Goal: Complete application form: Complete application form

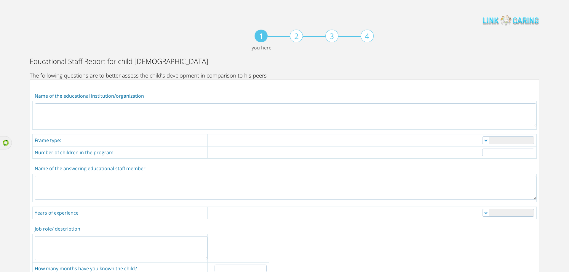
click at [256, 116] on textarea at bounding box center [286, 115] width 502 height 24
type textarea "jyyjyj"
click at [485, 140] on select "Nanny daycare private daycare reputable daycare kindergarten other" at bounding box center [508, 141] width 52 height 8
select select "1"
click at [482, 137] on select "Nanny daycare private daycare reputable daycare kindergarten other" at bounding box center [508, 141] width 52 height 8
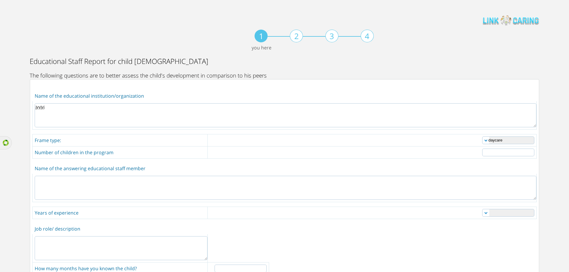
click at [483, 153] on input "number" at bounding box center [508, 153] width 52 height 8
type input "2"
click at [149, 191] on textarea at bounding box center [286, 188] width 502 height 24
type textarea "jyjy"
click at [492, 210] on select "0-1 1-3 3-5 5-10 over 10" at bounding box center [508, 213] width 52 height 8
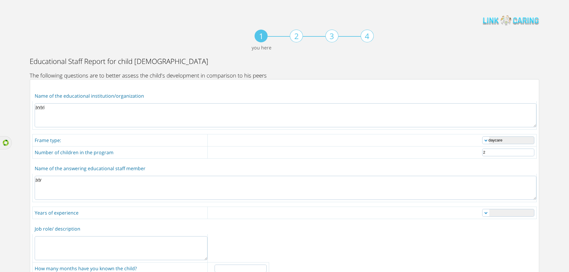
select select "0"
click at [482, 209] on select "0-1 1-3 3-5 5-10 over 10" at bounding box center [508, 213] width 52 height 8
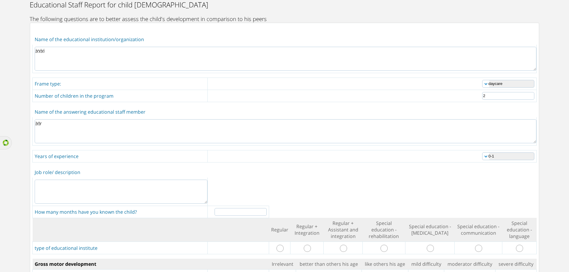
scroll to position [59, 0]
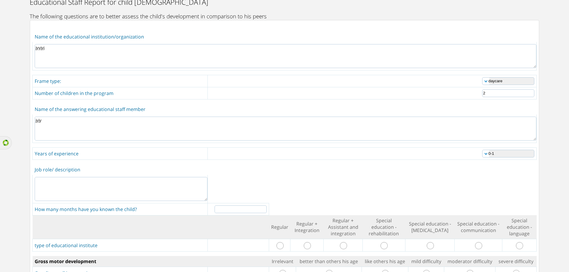
click at [127, 189] on textarea at bounding box center [121, 189] width 173 height 24
type textarea "ngngn"
click at [245, 207] on input "number" at bounding box center [241, 210] width 52 height 8
type input "2"
click at [307, 244] on input "radio" at bounding box center [307, 245] width 7 height 7
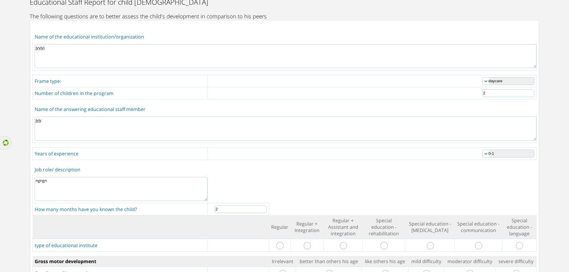
radio input "true"
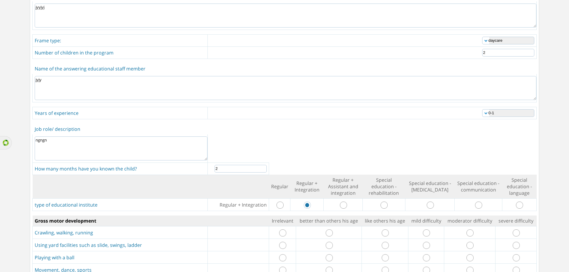
scroll to position [148, 0]
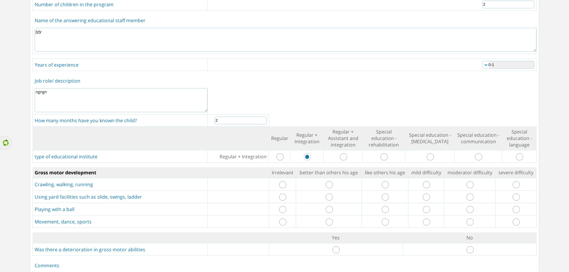
click at [328, 184] on input "radio" at bounding box center [329, 184] width 7 height 7
radio input "true"
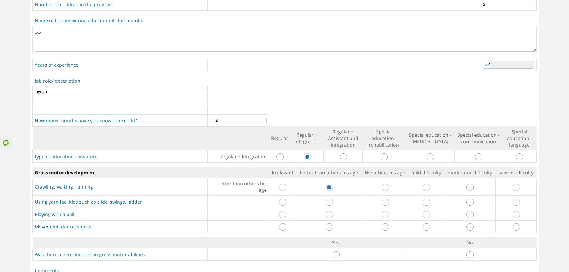
click at [327, 200] on input "radio" at bounding box center [329, 202] width 7 height 7
radio input "true"
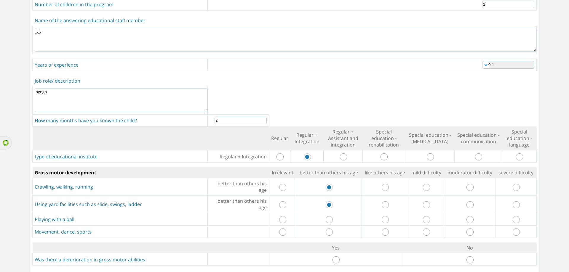
click at [328, 220] on input "radio" at bounding box center [329, 219] width 7 height 7
radio input "true"
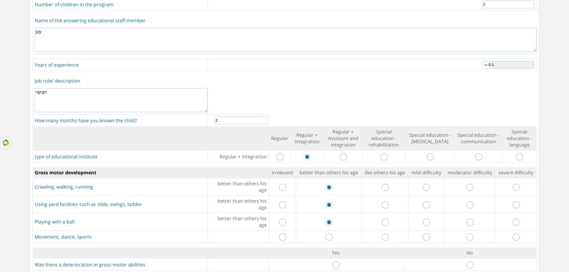
click at [327, 235] on input "radio" at bounding box center [329, 237] width 7 height 7
radio input "true"
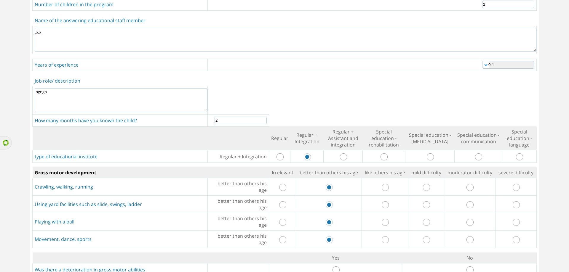
click at [334, 267] on input "radio" at bounding box center [335, 270] width 7 height 7
radio input "true"
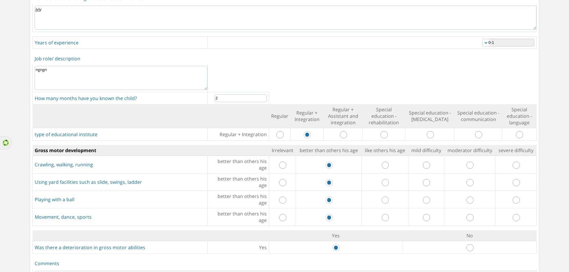
scroll to position [267, 0]
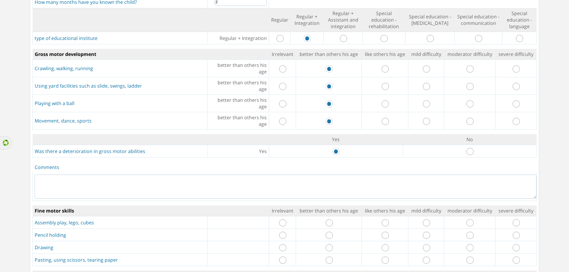
click at [208, 188] on textarea at bounding box center [286, 187] width 502 height 24
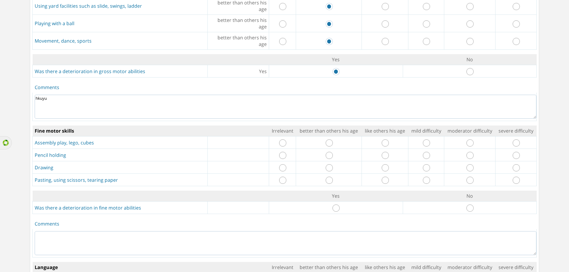
scroll to position [356, 0]
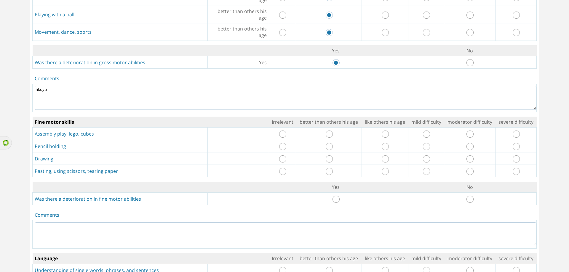
type textarea "hkuyu"
click at [282, 137] on input "radio" at bounding box center [282, 134] width 7 height 7
radio input "true"
click at [283, 147] on input "radio" at bounding box center [282, 146] width 7 height 7
radio input "true"
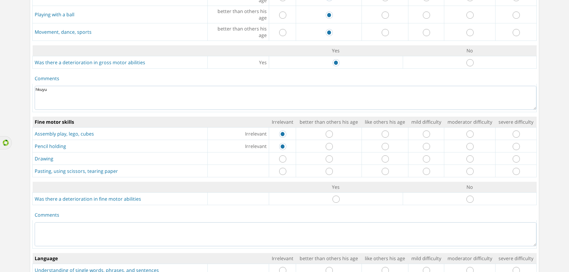
click at [282, 159] on input "radio" at bounding box center [282, 159] width 7 height 7
radio input "true"
click at [281, 173] on input "radio" at bounding box center [282, 171] width 7 height 7
radio input "true"
click at [336, 200] on input "radio" at bounding box center [335, 199] width 7 height 7
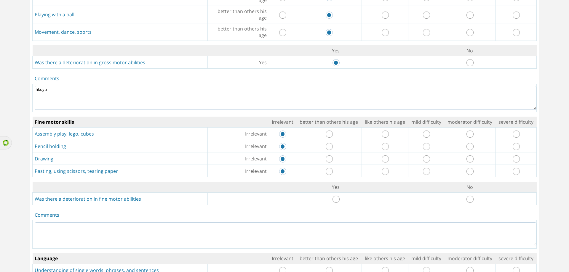
radio input "true"
click at [284, 238] on textarea at bounding box center [286, 235] width 502 height 24
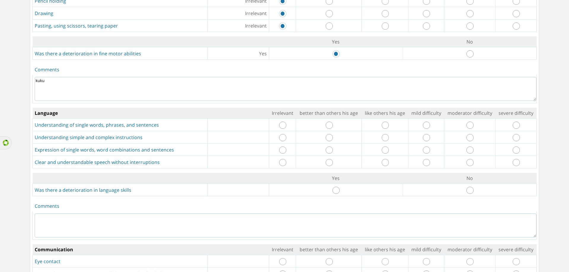
scroll to position [504, 0]
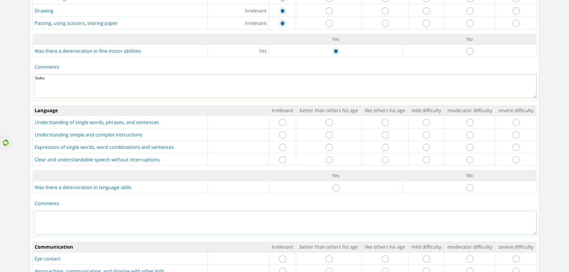
type textarea "kuku"
click at [327, 122] on input "radio" at bounding box center [329, 122] width 7 height 7
radio input "true"
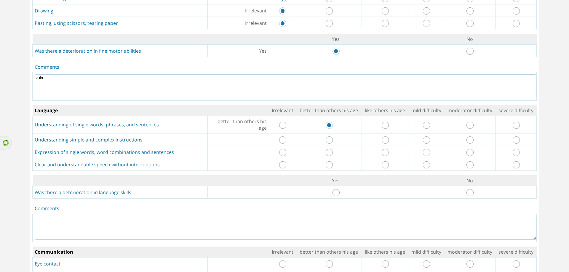
click at [328, 138] on input "radio" at bounding box center [329, 140] width 7 height 7
radio input "true"
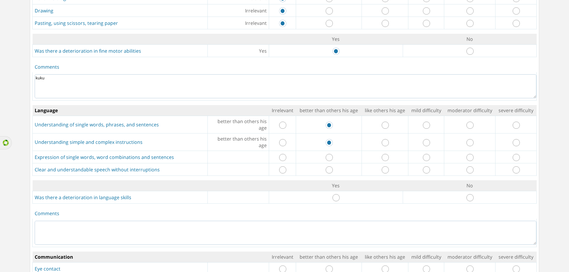
click at [279, 156] on input "radio" at bounding box center [282, 157] width 7 height 7
radio input "true"
click at [282, 170] on input "radio" at bounding box center [282, 170] width 7 height 7
radio input "true"
click at [334, 196] on input "radio" at bounding box center [335, 197] width 7 height 7
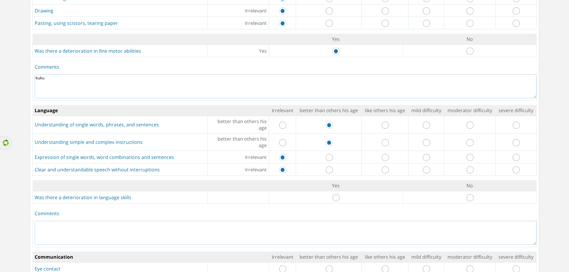
radio input "true"
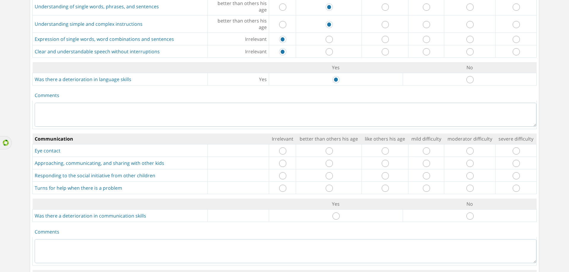
scroll to position [622, 0]
click at [93, 111] on textarea at bounding box center [286, 115] width 502 height 24
type textarea "kuku"
click at [282, 149] on input "radio" at bounding box center [282, 150] width 7 height 7
radio input "true"
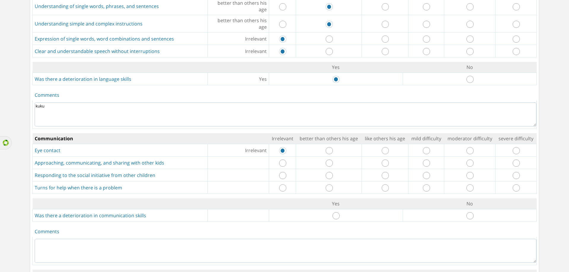
click at [284, 164] on input "radio" at bounding box center [282, 163] width 7 height 7
radio input "true"
click at [285, 176] on input "radio" at bounding box center [282, 175] width 7 height 7
radio input "true"
click at [283, 188] on input "radio" at bounding box center [282, 188] width 7 height 7
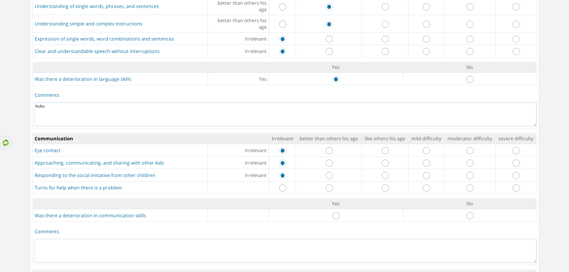
radio input "true"
click at [334, 216] on input "radio" at bounding box center [335, 215] width 7 height 7
radio input "true"
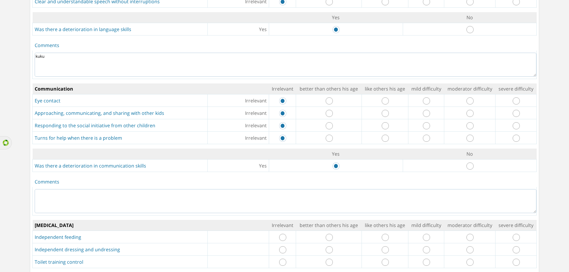
scroll to position [770, 0]
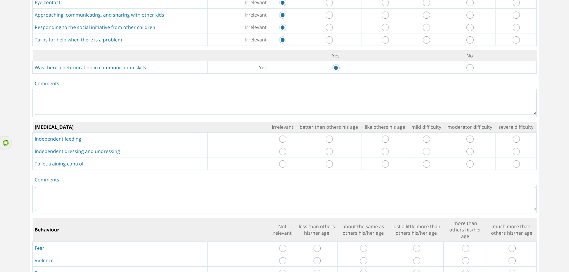
click at [88, 106] on textarea at bounding box center [286, 103] width 502 height 24
type textarea "kyyky"
click at [330, 142] on input "radio" at bounding box center [329, 139] width 7 height 7
radio input "true"
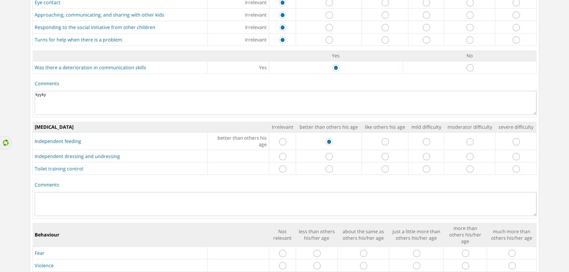
click at [331, 156] on input "radio" at bounding box center [329, 156] width 7 height 7
radio input "true"
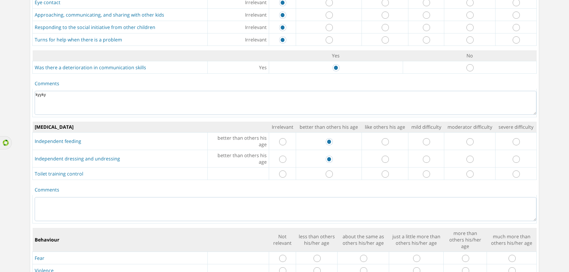
click at [328, 175] on input "radio" at bounding box center [329, 174] width 7 height 7
radio input "true"
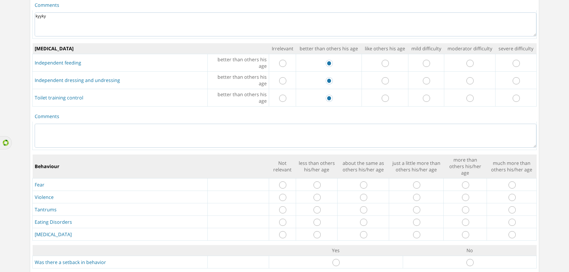
scroll to position [859, 0]
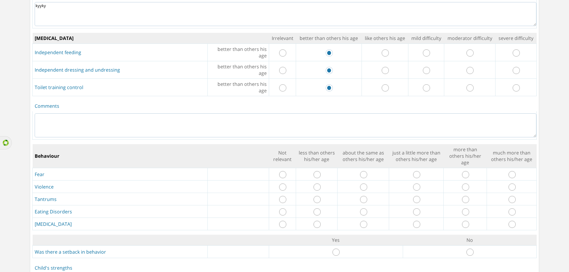
click at [209, 125] on textarea at bounding box center [286, 125] width 502 height 24
type textarea "kyy"
click at [315, 173] on input "radio" at bounding box center [316, 174] width 7 height 7
radio input "true"
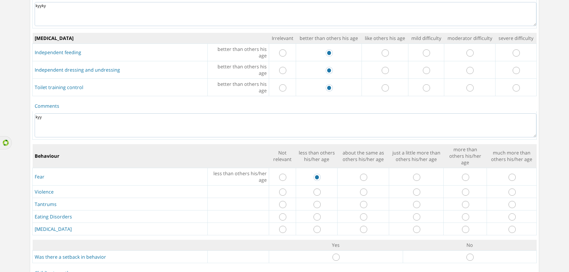
click at [315, 192] on input "radio" at bounding box center [316, 192] width 7 height 7
radio input "true"
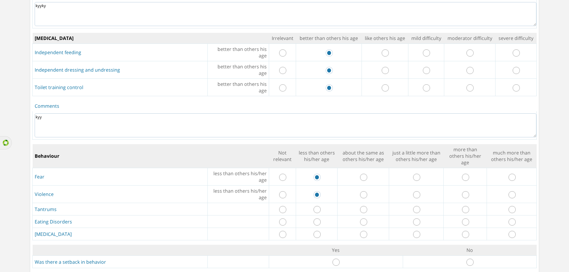
click at [315, 208] on input "radio" at bounding box center [316, 209] width 7 height 7
radio input "true"
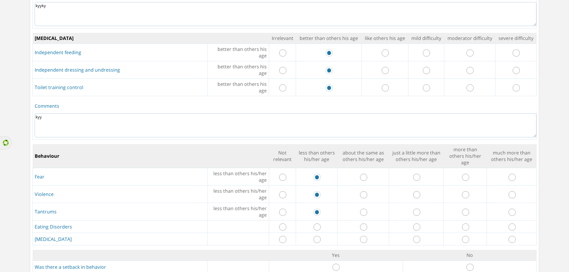
click at [362, 227] on input "radio" at bounding box center [363, 227] width 7 height 7
radio input "true"
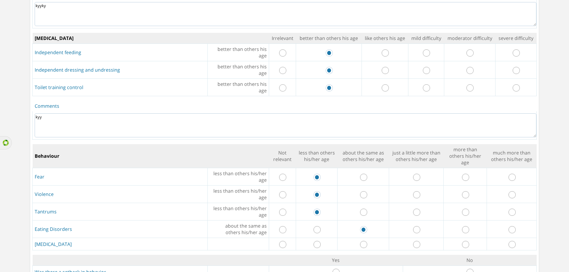
click at [360, 242] on input "radio" at bounding box center [363, 244] width 7 height 7
radio input "true"
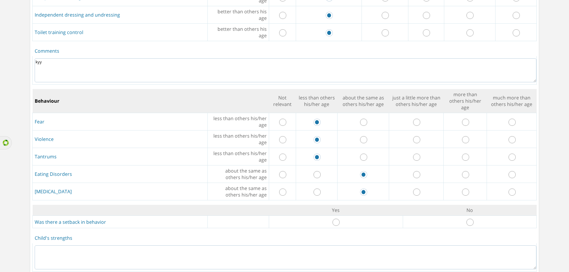
scroll to position [978, 0]
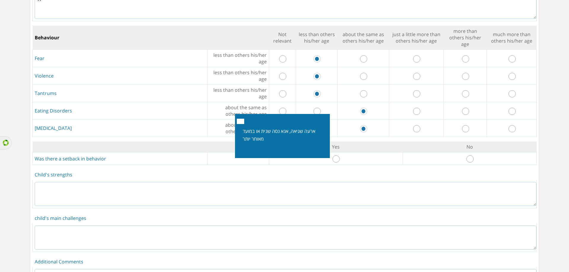
click at [239, 120] on button "Close" at bounding box center [240, 121] width 7 height 5
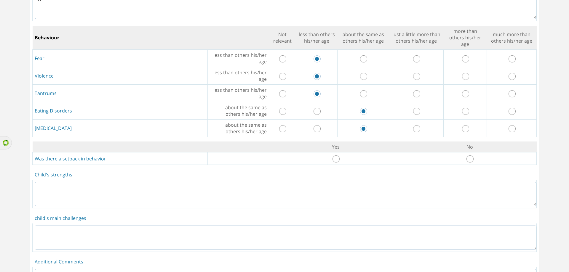
click at [336, 159] on input "radio" at bounding box center [335, 159] width 7 height 7
radio input "true"
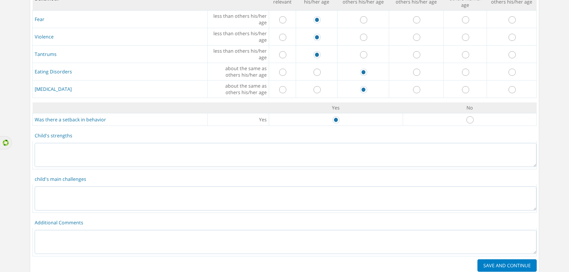
scroll to position [1037, 0]
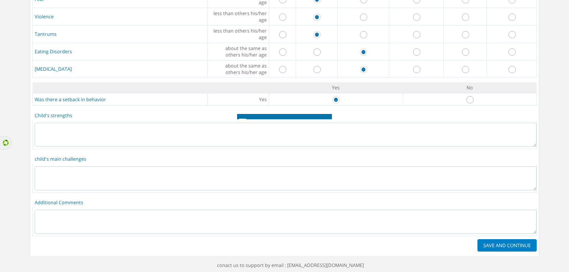
click at [109, 134] on textarea at bounding box center [286, 135] width 502 height 24
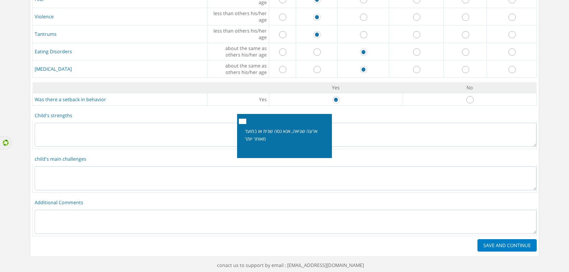
click at [243, 122] on button "Close" at bounding box center [242, 121] width 7 height 5
click at [244, 121] on button "Close" at bounding box center [242, 121] width 7 height 5
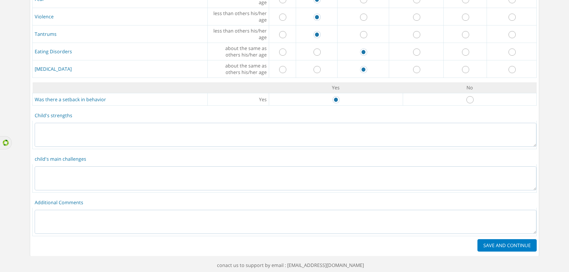
click at [336, 126] on textarea at bounding box center [286, 135] width 502 height 24
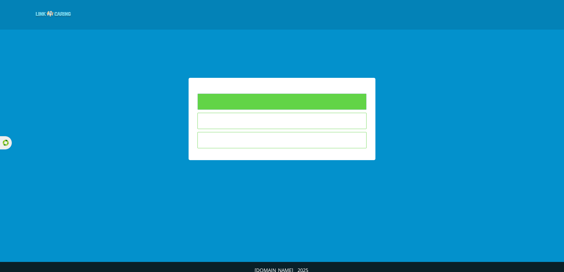
type input "To Fill Questionnaires"
type input "I am not interested in answering the questionnaires"
type input "The child is not in the educational framework in which I teach"
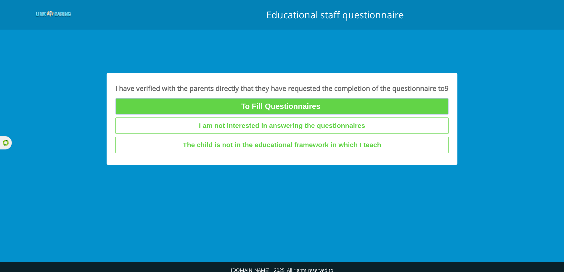
click at [264, 109] on input "To Fill Questionnaires" at bounding box center [282, 106] width 333 height 16
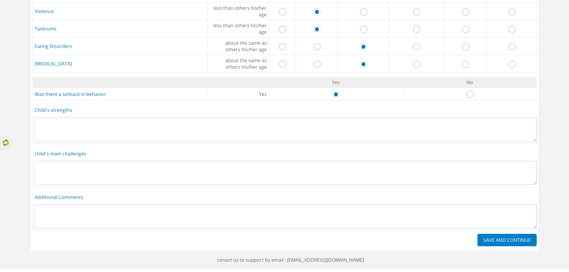
scroll to position [1044, 0]
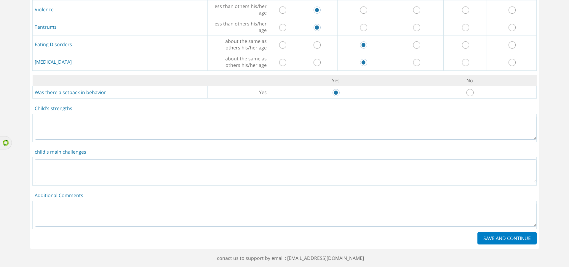
click at [103, 128] on textarea at bounding box center [286, 128] width 502 height 24
type textarea "hk"
click at [103, 165] on textarea at bounding box center [286, 171] width 502 height 24
type textarea "khkh"
click at [101, 211] on textarea at bounding box center [286, 215] width 502 height 24
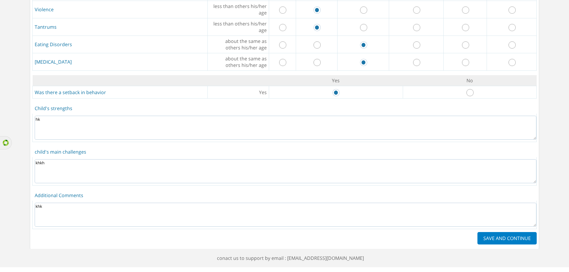
type textarea "khk"
click at [424, 255] on footer "conact us to support by email : [EMAIL_ADDRESS][DOMAIN_NAME]" at bounding box center [290, 258] width 581 height 18
click at [479, 237] on label "SAVE AND CONTINUE" at bounding box center [506, 238] width 59 height 12
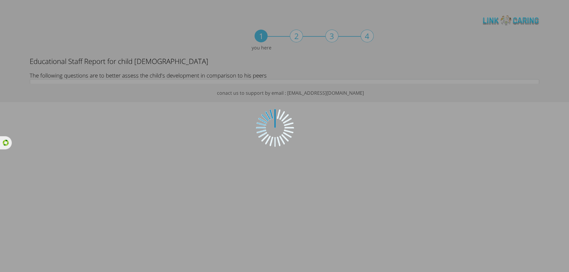
scroll to position [0, 0]
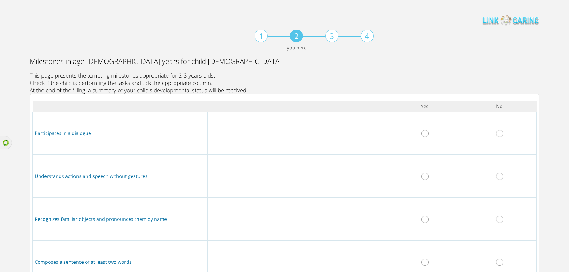
click at [425, 134] on input "radio" at bounding box center [424, 133] width 7 height 7
radio input "true"
click at [427, 177] on td at bounding box center [424, 176] width 75 height 43
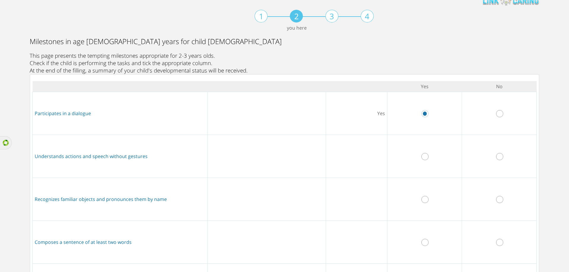
scroll to position [30, 0]
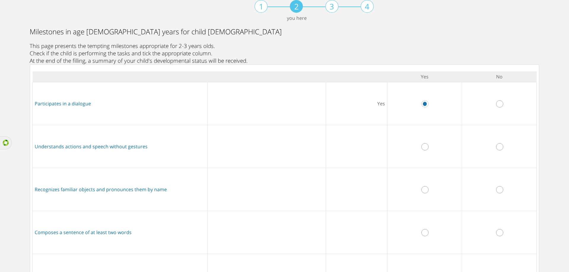
drag, startPoint x: 422, startPoint y: 147, endPoint x: 422, endPoint y: 150, distance: 3.3
click at [422, 147] on input "radio" at bounding box center [424, 146] width 7 height 7
radio input "true"
click at [424, 192] on input "radio" at bounding box center [424, 189] width 7 height 7
radio input "true"
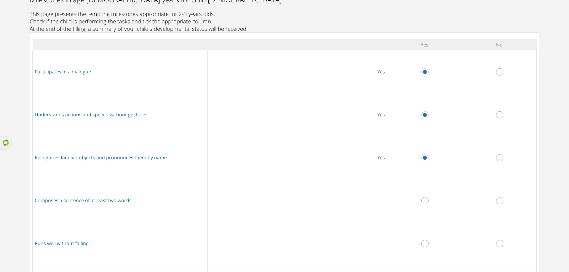
scroll to position [119, 0]
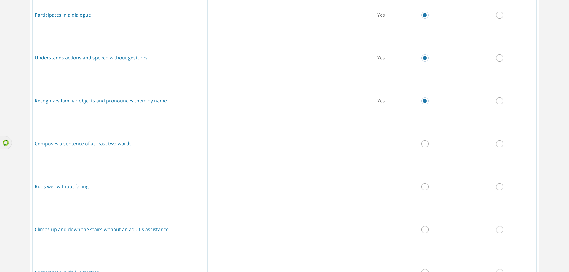
click at [424, 145] on input "radio" at bounding box center [424, 143] width 7 height 7
radio input "true"
click at [422, 185] on input "radio" at bounding box center [424, 186] width 7 height 7
radio input "true"
click at [422, 228] on input "radio" at bounding box center [424, 229] width 7 height 7
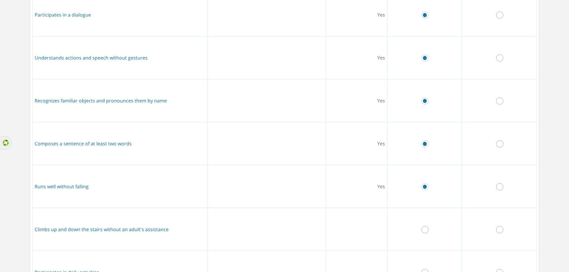
radio input "true"
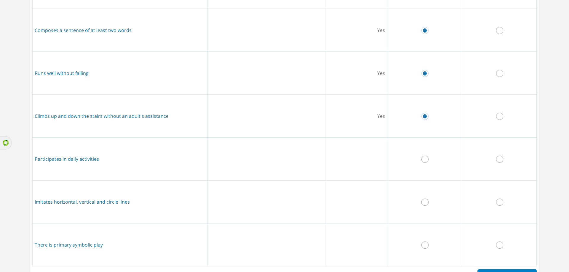
scroll to position [237, 0]
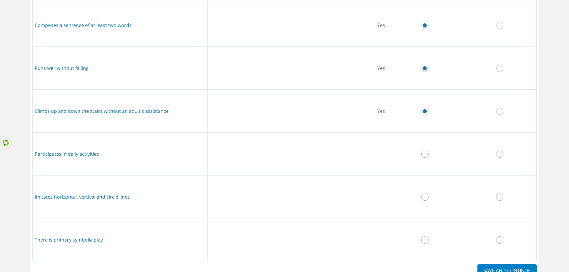
click at [425, 154] on input "radio" at bounding box center [424, 154] width 7 height 7
radio input "true"
click at [424, 194] on input "radio" at bounding box center [424, 197] width 7 height 7
radio input "true"
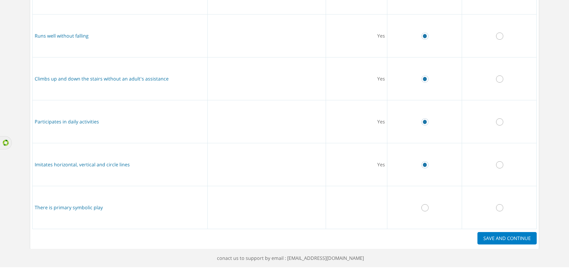
click at [425, 209] on input "radio" at bounding box center [424, 207] width 7 height 7
radio input "true"
click at [490, 239] on label "SAVE AND CONTINUE" at bounding box center [506, 238] width 59 height 12
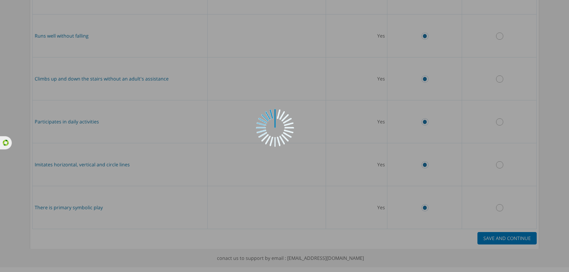
scroll to position [0, 0]
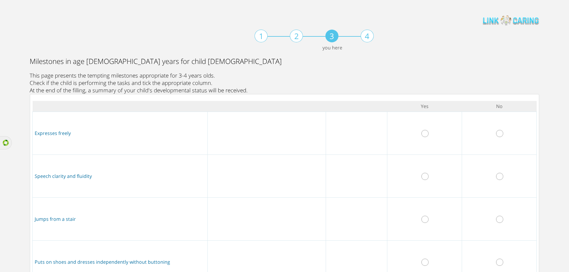
click at [423, 135] on input "radio" at bounding box center [424, 133] width 7 height 7
radio input "true"
click at [424, 177] on input "radio" at bounding box center [424, 176] width 7 height 7
radio input "true"
click at [424, 220] on input "radio" at bounding box center [424, 219] width 7 height 7
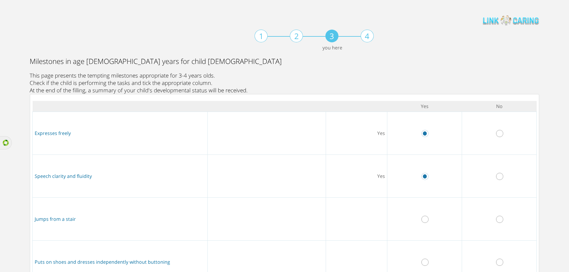
radio input "true"
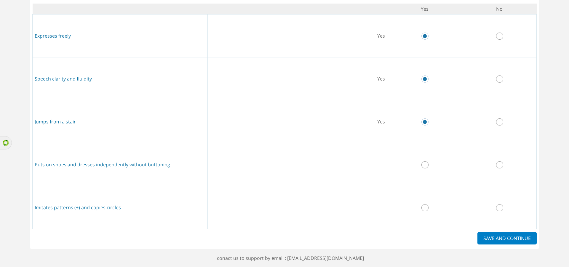
click at [426, 166] on input "radio" at bounding box center [424, 164] width 7 height 7
radio input "true"
click at [423, 206] on input "radio" at bounding box center [424, 207] width 7 height 7
radio input "true"
click at [499, 239] on label "SAVE AND CONTINUE" at bounding box center [506, 238] width 59 height 12
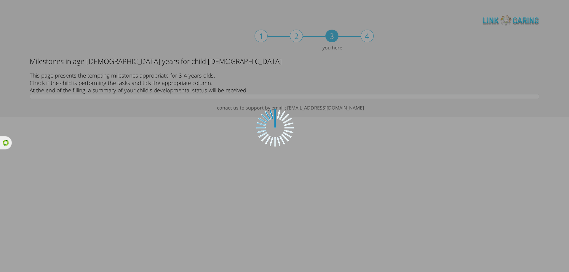
scroll to position [0, 0]
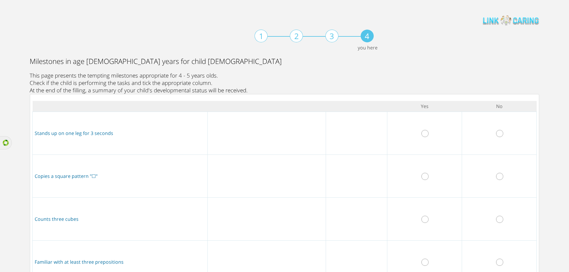
click at [424, 134] on input "radio" at bounding box center [424, 133] width 7 height 7
radio input "true"
click at [424, 176] on input "radio" at bounding box center [424, 176] width 7 height 7
radio input "true"
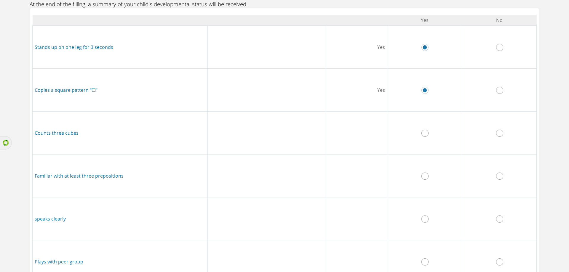
scroll to position [89, 0]
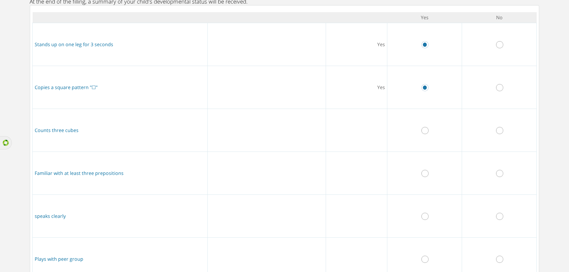
click at [424, 129] on input "radio" at bounding box center [424, 130] width 7 height 7
radio input "true"
click at [424, 170] on input "radio" at bounding box center [424, 173] width 7 height 7
radio input "true"
click at [426, 215] on input "radio" at bounding box center [424, 216] width 7 height 7
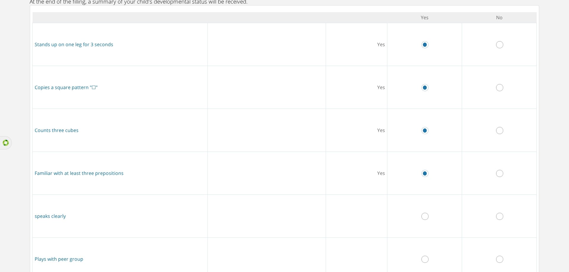
radio input "true"
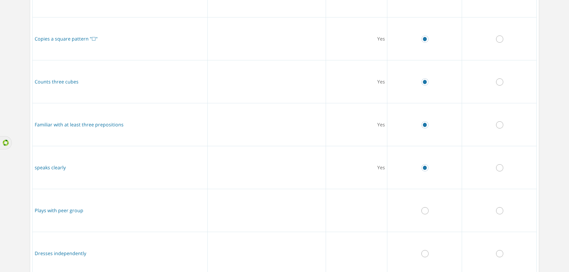
scroll to position [178, 0]
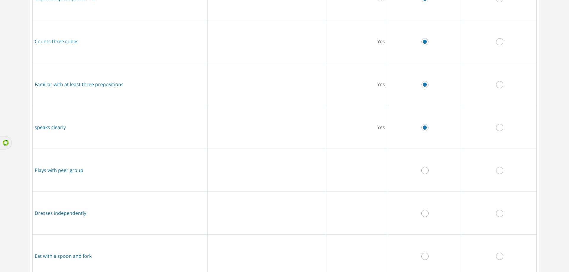
click at [423, 171] on input "radio" at bounding box center [424, 170] width 7 height 7
radio input "true"
click at [424, 213] on input "radio" at bounding box center [424, 213] width 7 height 7
radio input "true"
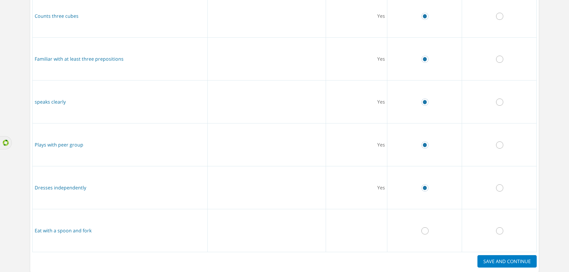
scroll to position [226, 0]
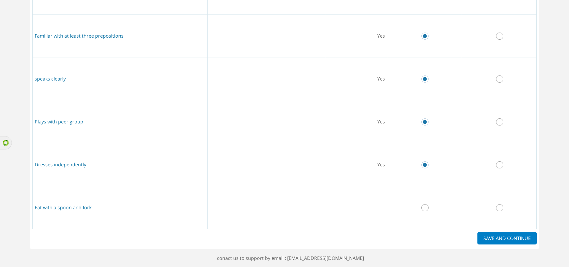
click at [421, 209] on input "radio" at bounding box center [424, 207] width 7 height 7
radio input "true"
click at [496, 241] on label "SAVE AND CONTINUE" at bounding box center [506, 238] width 59 height 12
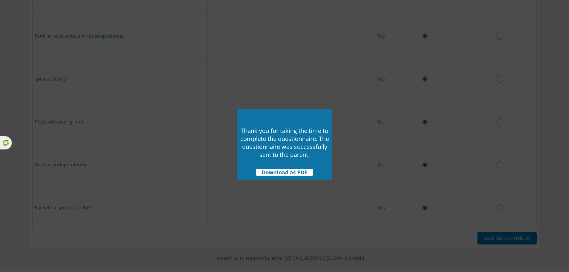
click at [277, 172] on span "Download as PDF" at bounding box center [284, 172] width 57 height 7
drag, startPoint x: 256, startPoint y: 156, endPoint x: 315, endPoint y: 147, distance: 60.3
click at [315, 147] on label "The questionnaire was successfully sent to the parent." at bounding box center [285, 147] width 87 height 24
click at [305, 156] on label "The questionnaire was successfully sent to the parent." at bounding box center [285, 147] width 87 height 24
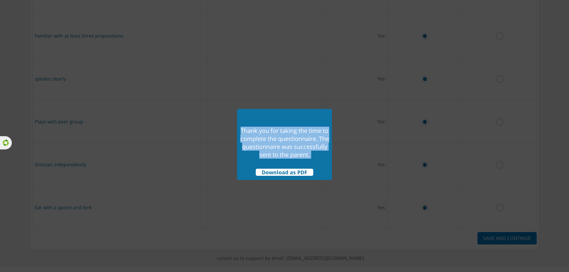
click at [305, 156] on label "The questionnaire was successfully sent to the parent." at bounding box center [285, 147] width 87 height 24
